Goal: Transaction & Acquisition: Purchase product/service

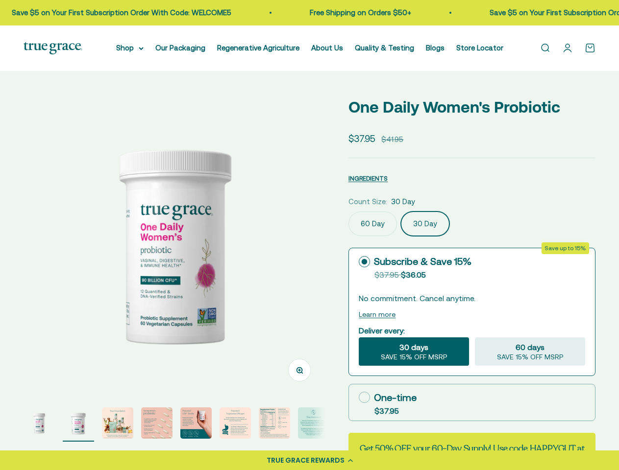
select select "3"
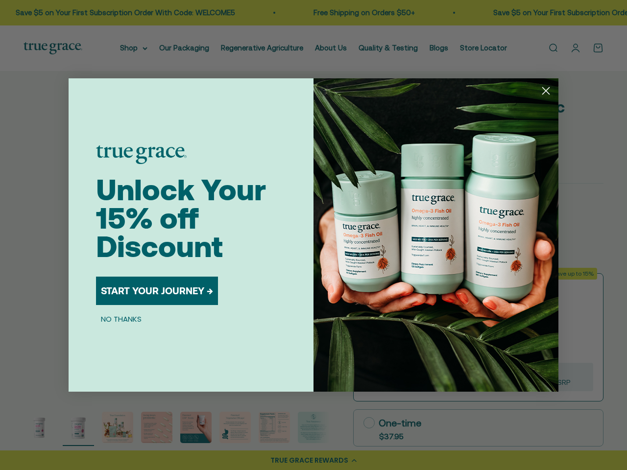
click at [314, 235] on img "POPUP Form" at bounding box center [436, 235] width 245 height 314
click at [546, 91] on icon "Close dialog" at bounding box center [546, 91] width 7 height 7
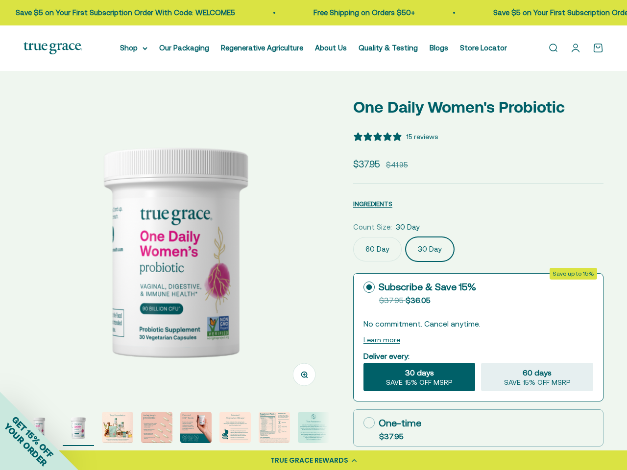
click at [157, 308] on button "START YOUR JOURNEY →" at bounding box center [157, 322] width 122 height 28
click at [121, 329] on p "By submitting this form, you consent to receive informational (e.g., order upda…" at bounding box center [191, 346] width 184 height 35
